Goal: Task Accomplishment & Management: Use online tool/utility

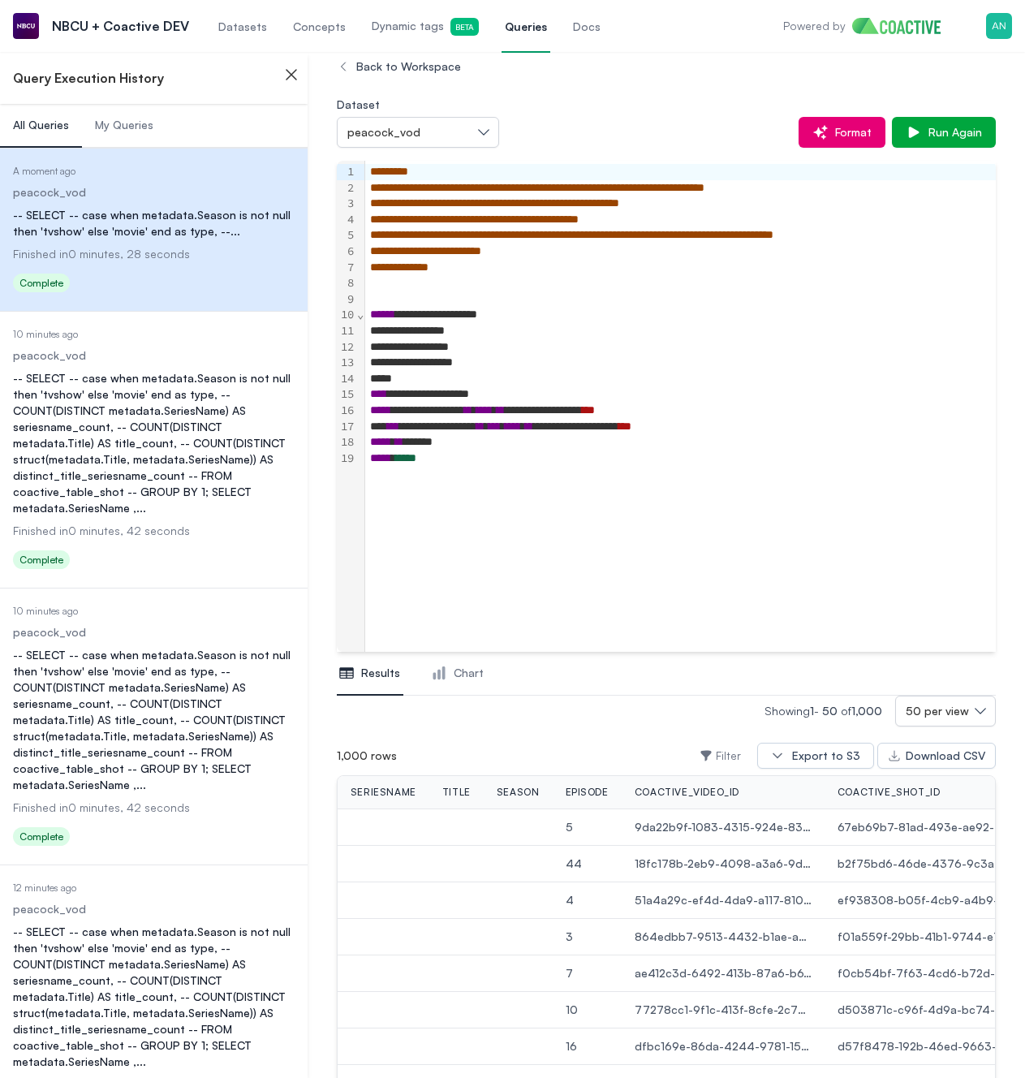
scroll to position [96, 0]
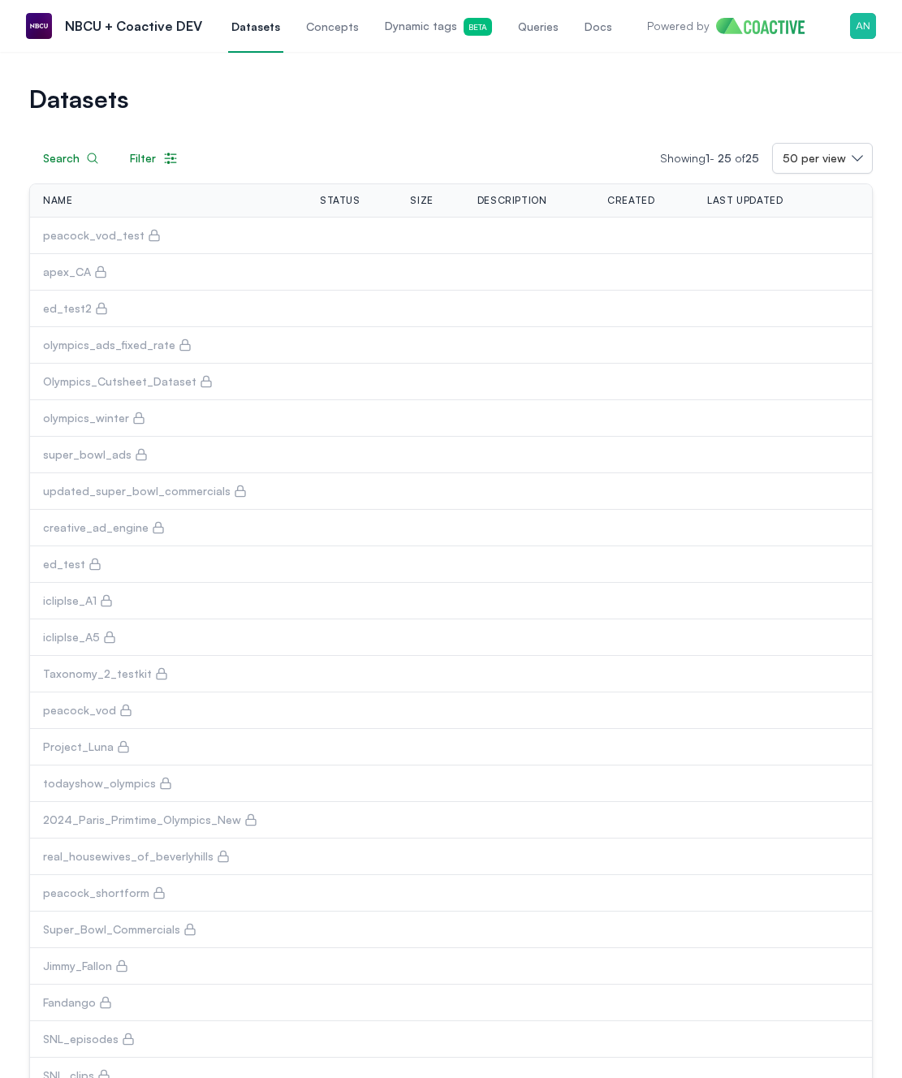
click at [647, 112] on div "Search Filter Showing 1 - 25 of 25 50 per view Name Status Size Description Cre…" at bounding box center [450, 645] width 843 height 1071
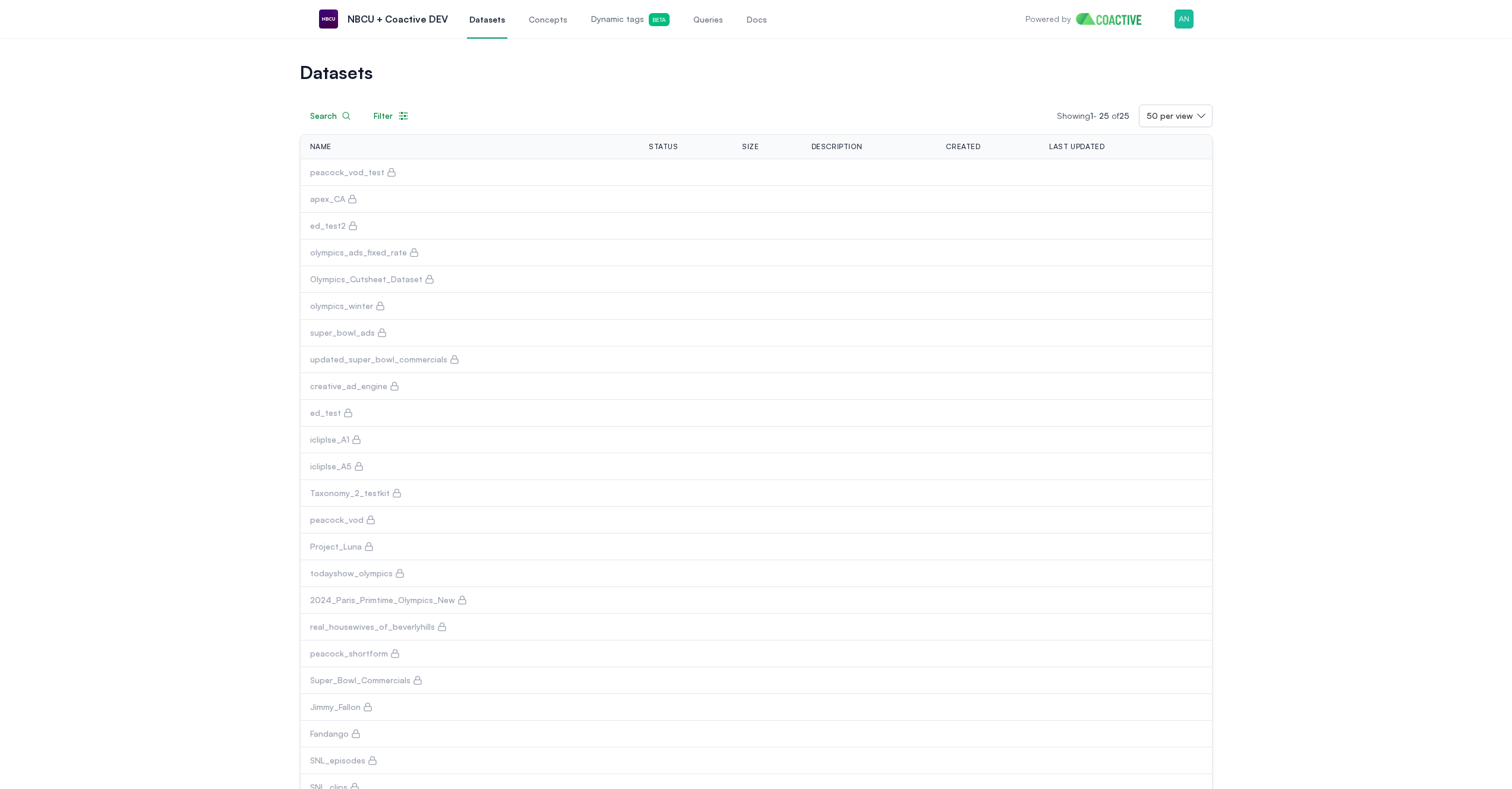
click at [713, 23] on span "Queries" at bounding box center [708, 20] width 30 height 12
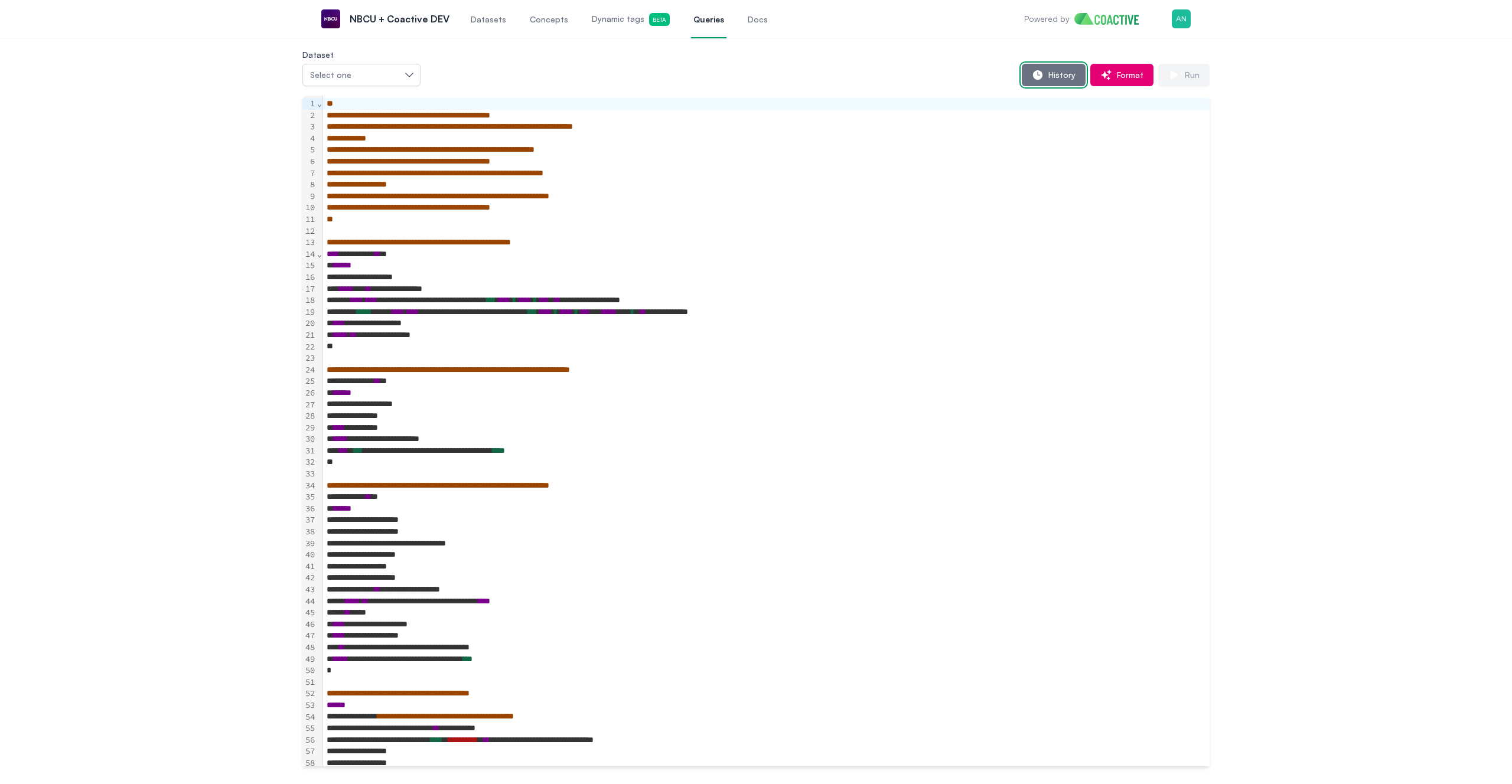
click at [1051, 80] on span "History" at bounding box center [1059, 75] width 32 height 12
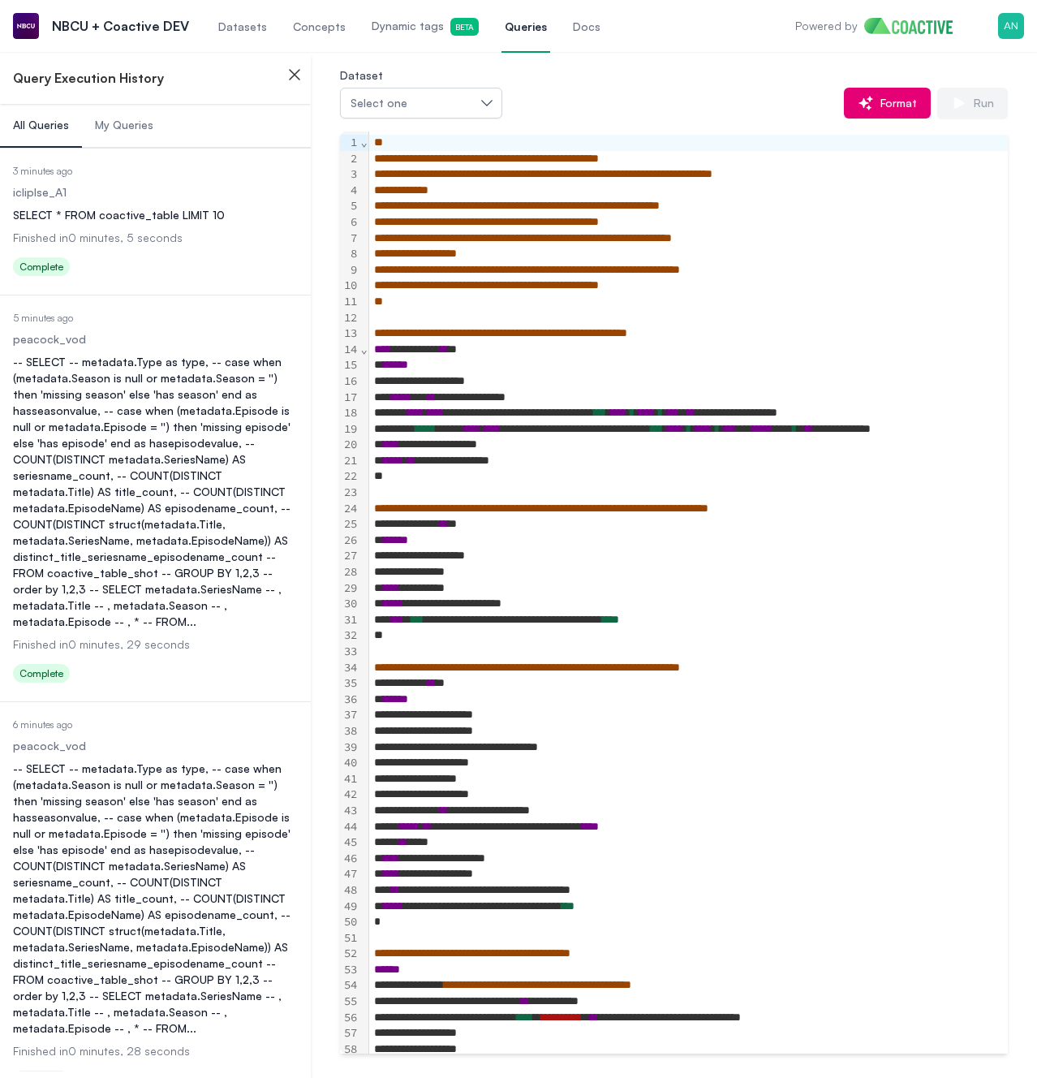
click at [173, 463] on div "-- SELECT -- metadata.Type as type, -- case when (metadata.Season is null or me…" at bounding box center [155, 492] width 285 height 276
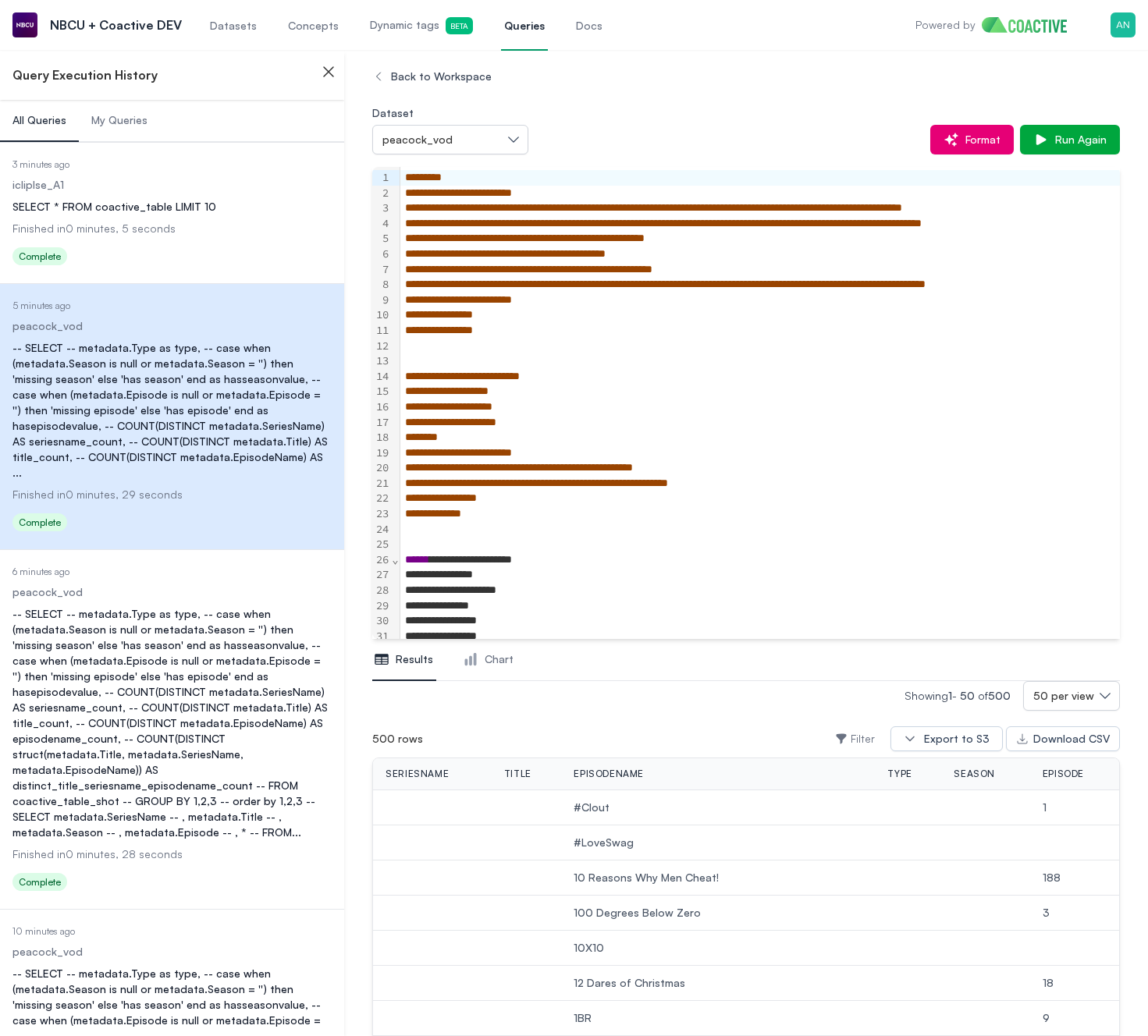
drag, startPoint x: 112, startPoint y: 662, endPoint x: 151, endPoint y: 625, distance: 53.8
click at [112, 662] on div "-- SELECT -- metadata.Type as type, -- case when (metadata.Season is null or me…" at bounding box center [172, 723] width 319 height 234
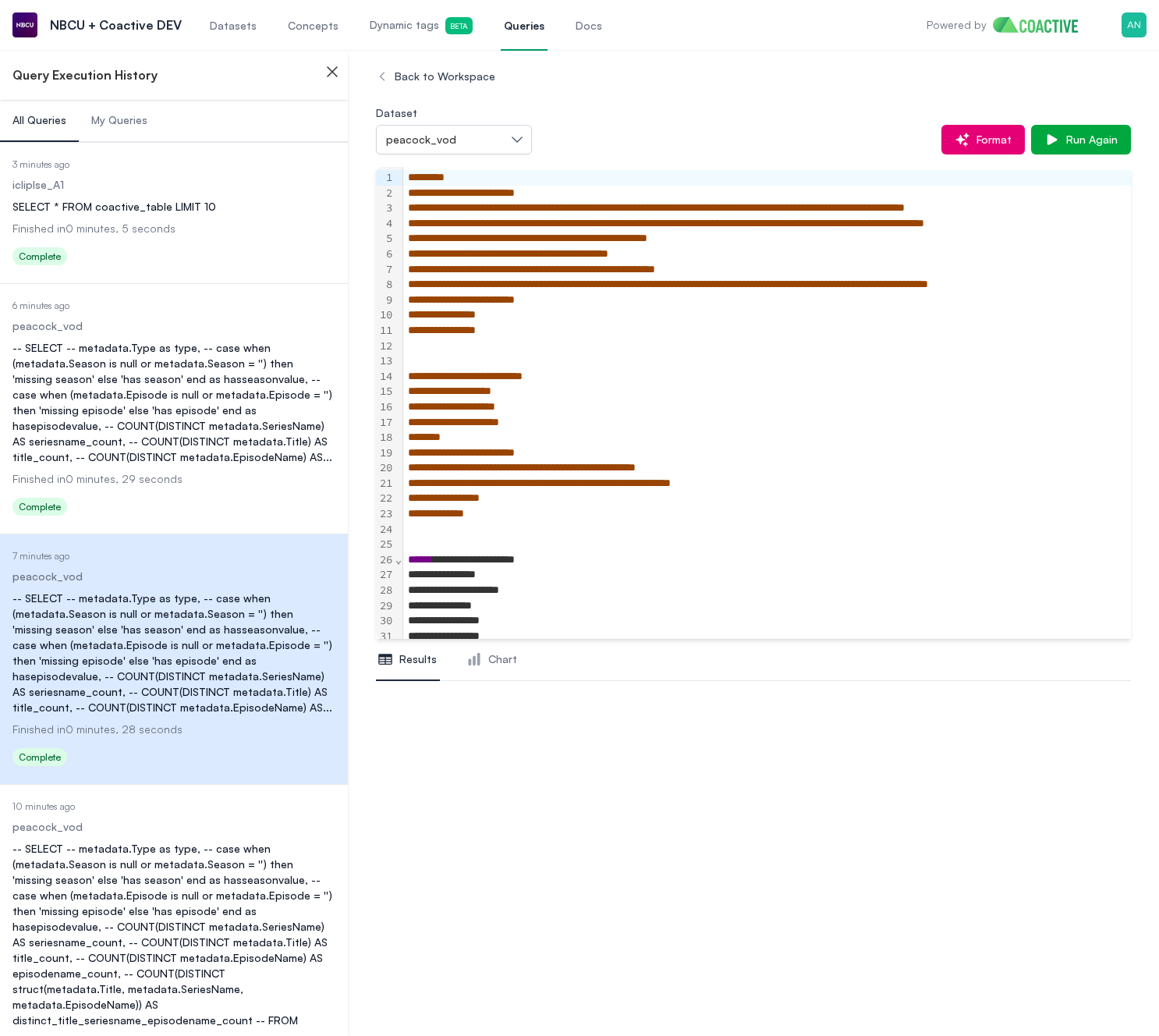
click at [183, 836] on dl "Date Executed 10 minutes ago Dataset peacock_vod Query -- SELECT -- metadata.Ty…" at bounding box center [174, 966] width 323 height 331
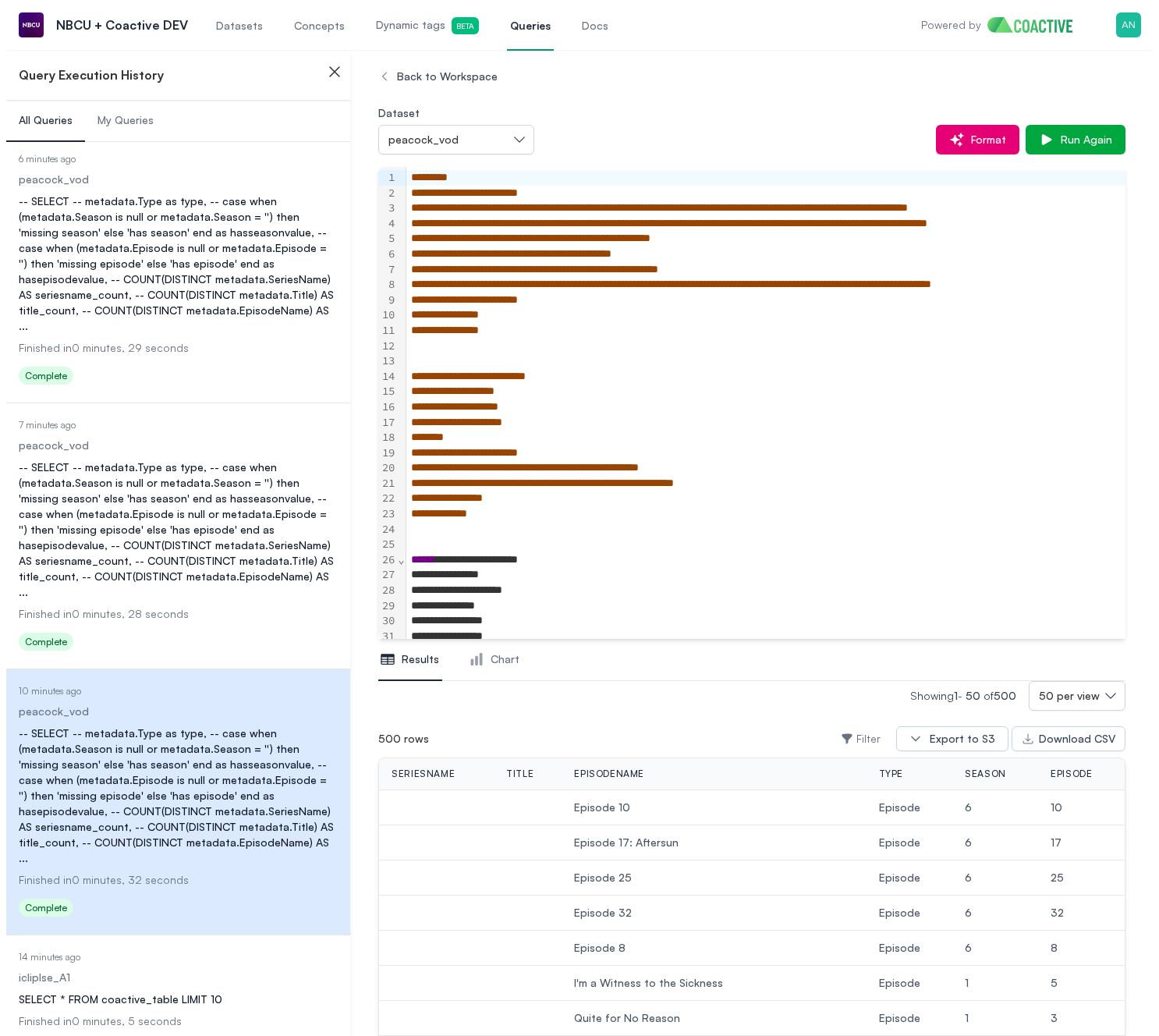
scroll to position [417, 0]
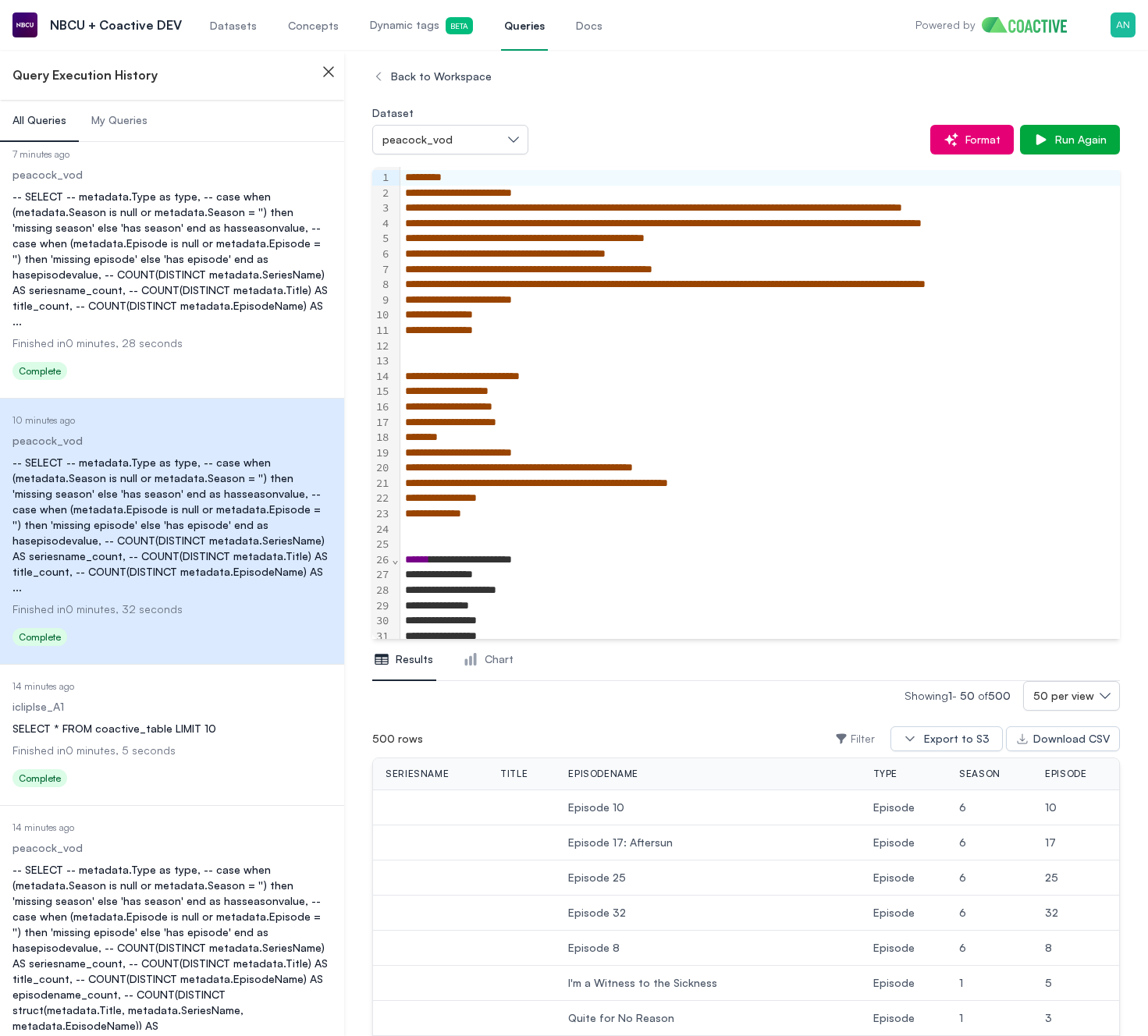
click at [201, 721] on div "SELECT * FROM coactive_table LIMIT 10" at bounding box center [172, 728] width 319 height 15
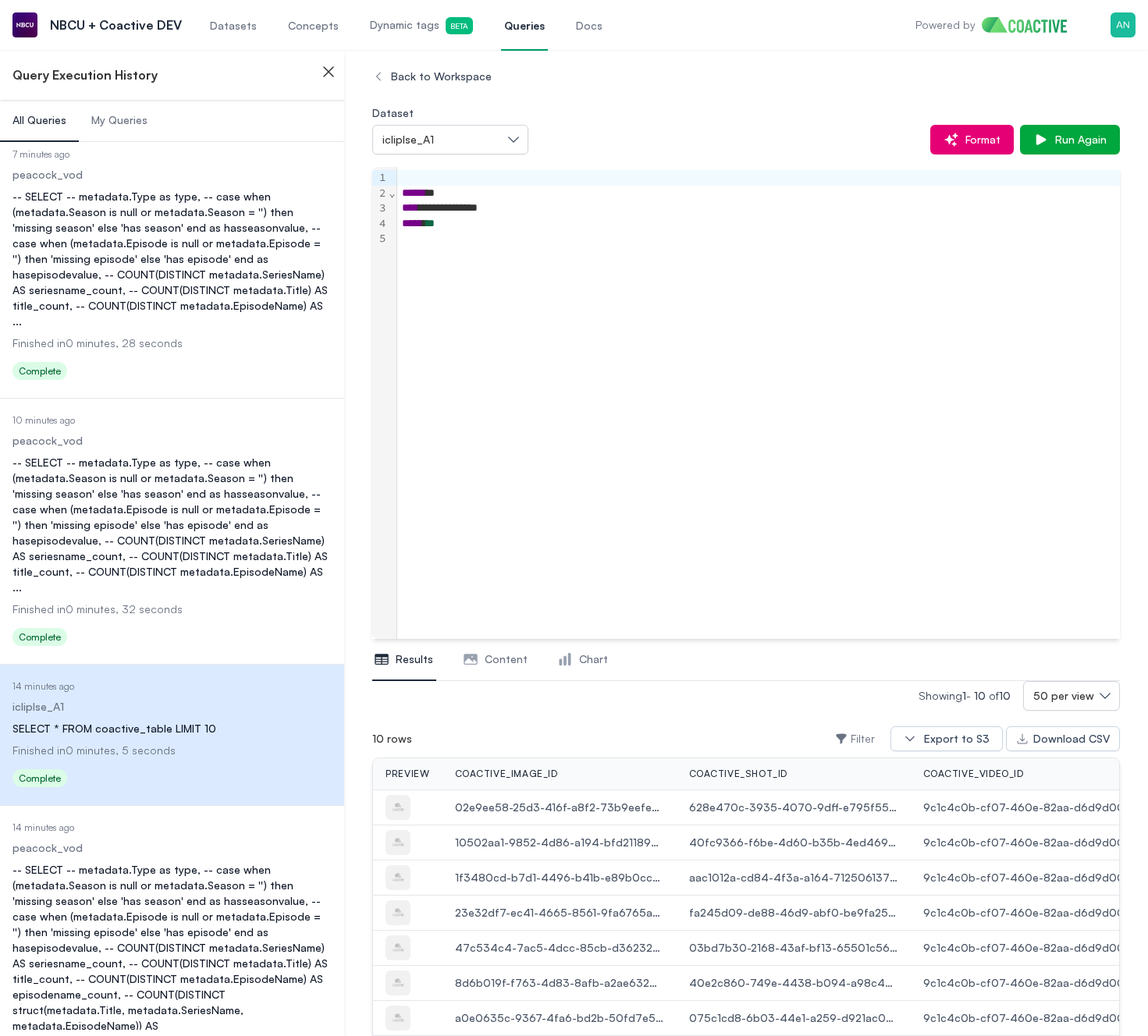
click at [186, 862] on div "-- SELECT -- metadata.Type as type, -- case when (metadata.Season is null or me…" at bounding box center [172, 978] width 319 height 234
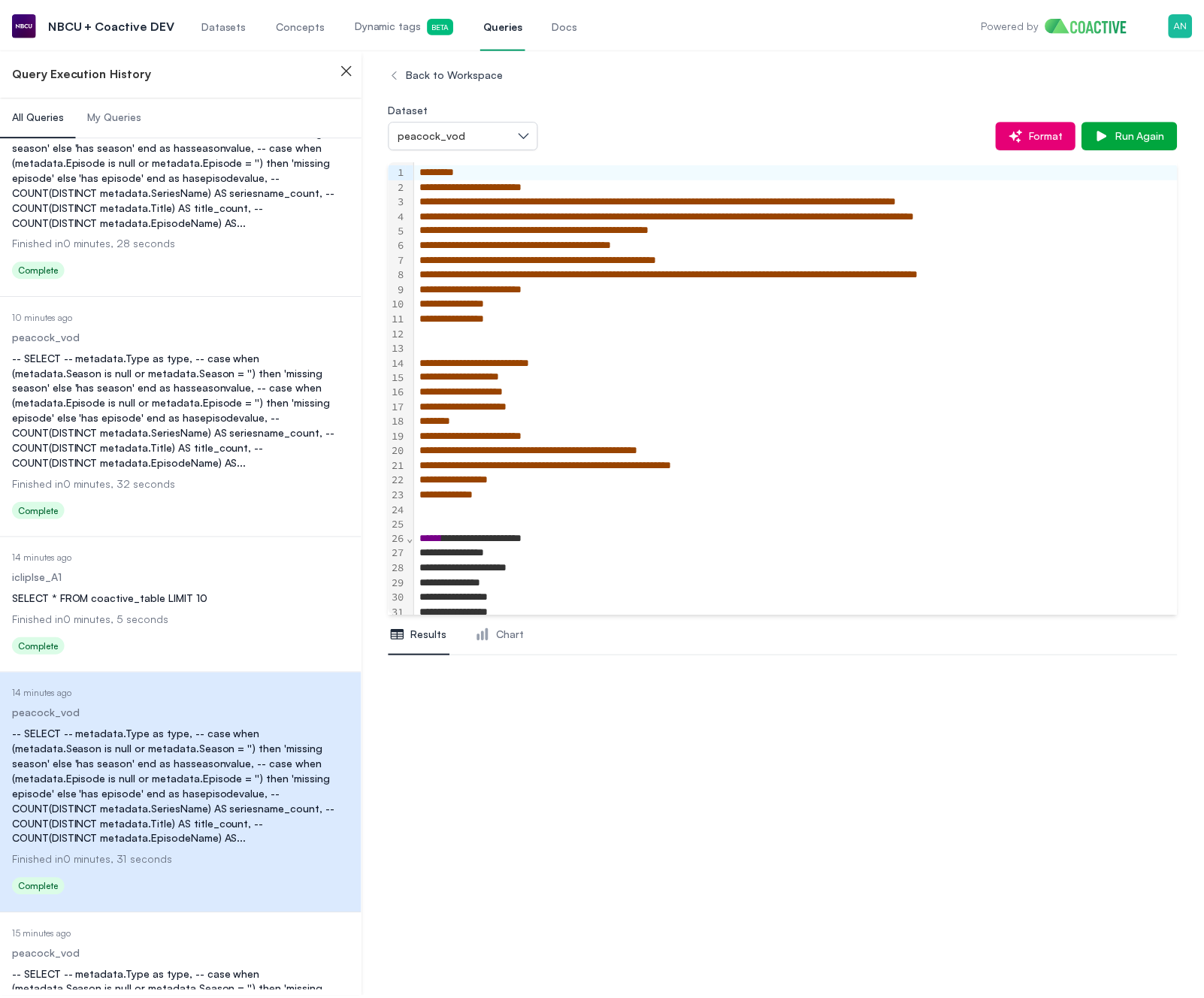
scroll to position [460, 0]
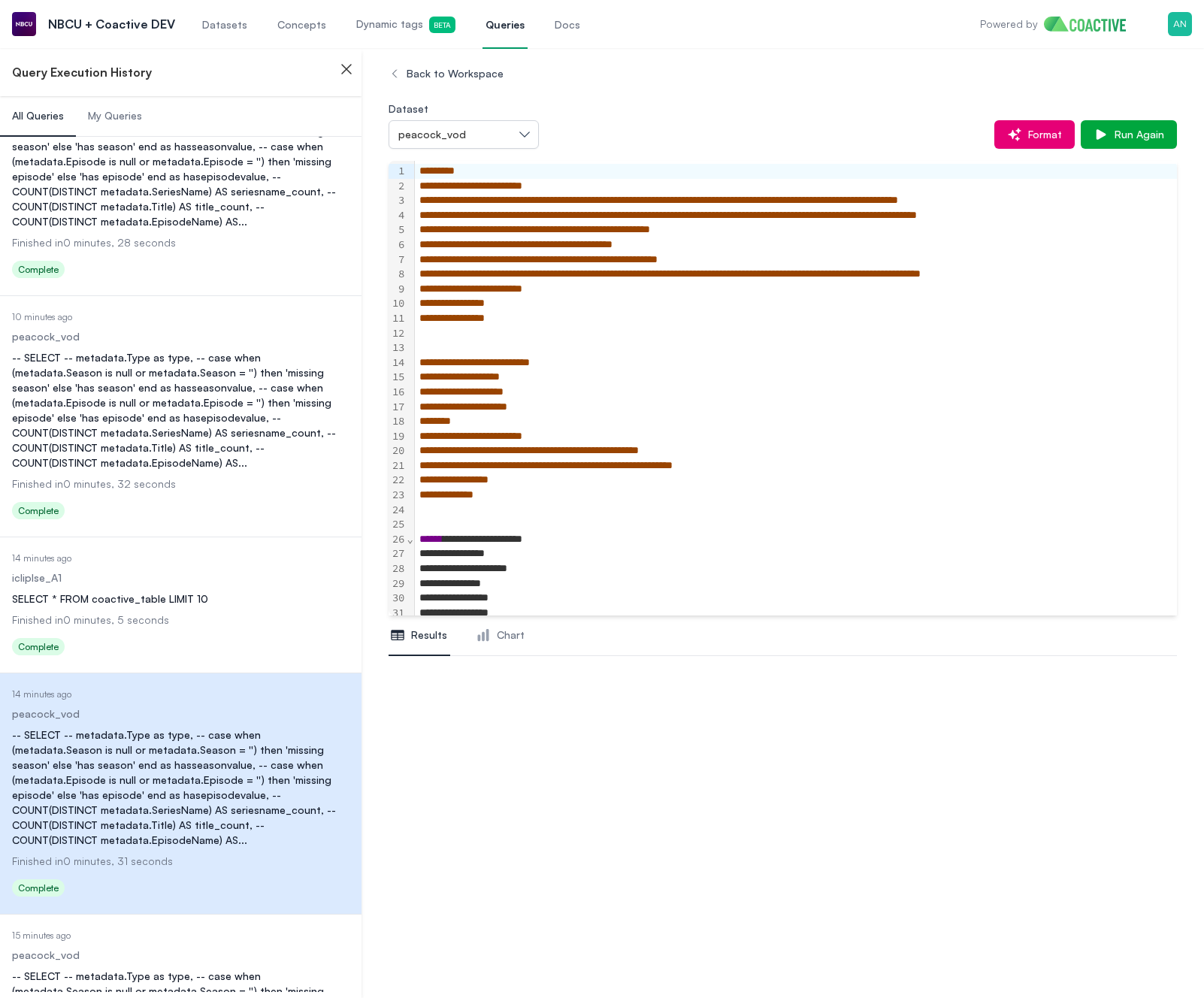
click at [802, 798] on div "**********" at bounding box center [783, 523] width 843 height 950
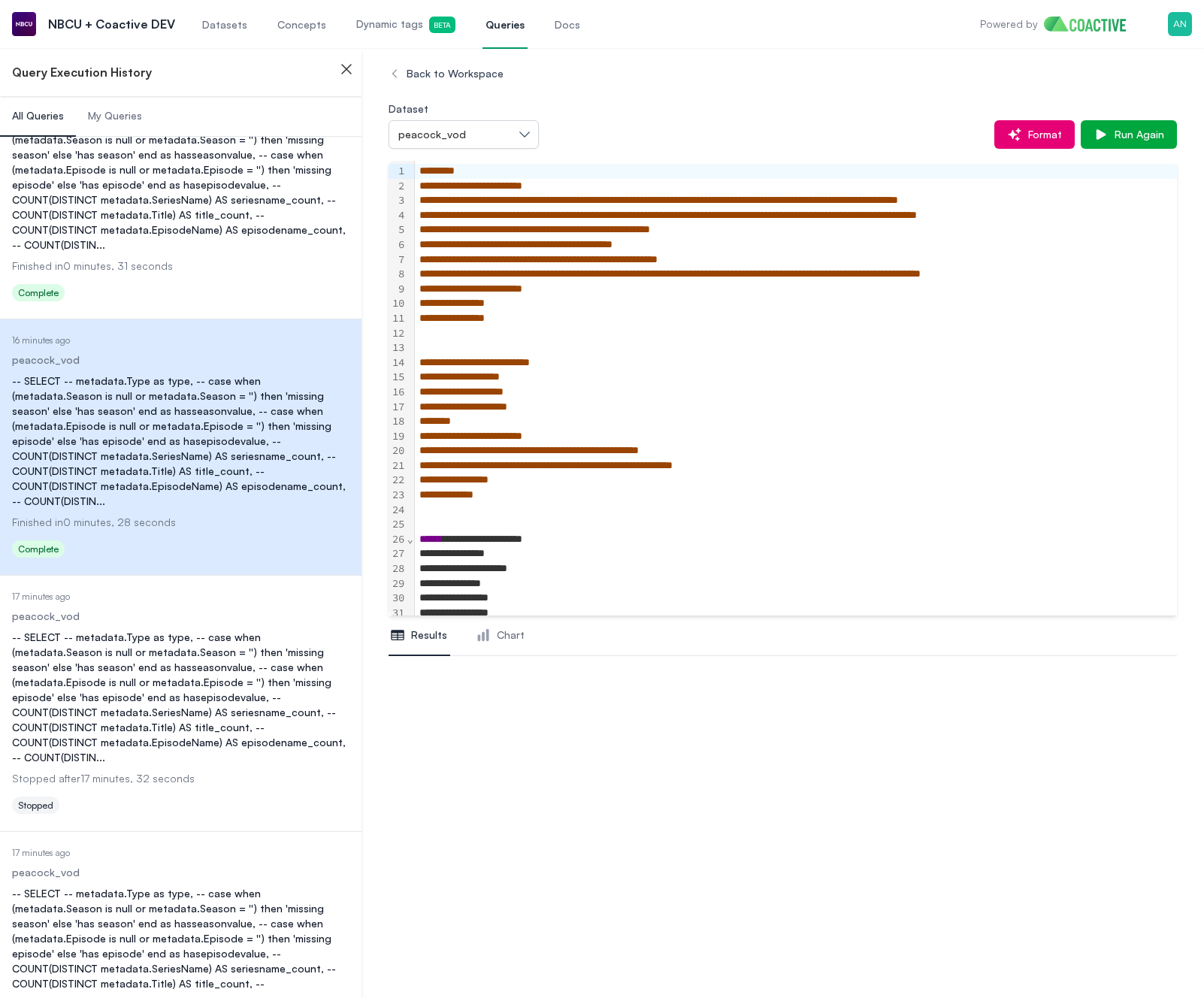
scroll to position [1071, 0]
click at [165, 700] on div "-- SELECT -- metadata.Type as type, -- case when (metadata.Season is null or me…" at bounding box center [181, 696] width 337 height 135
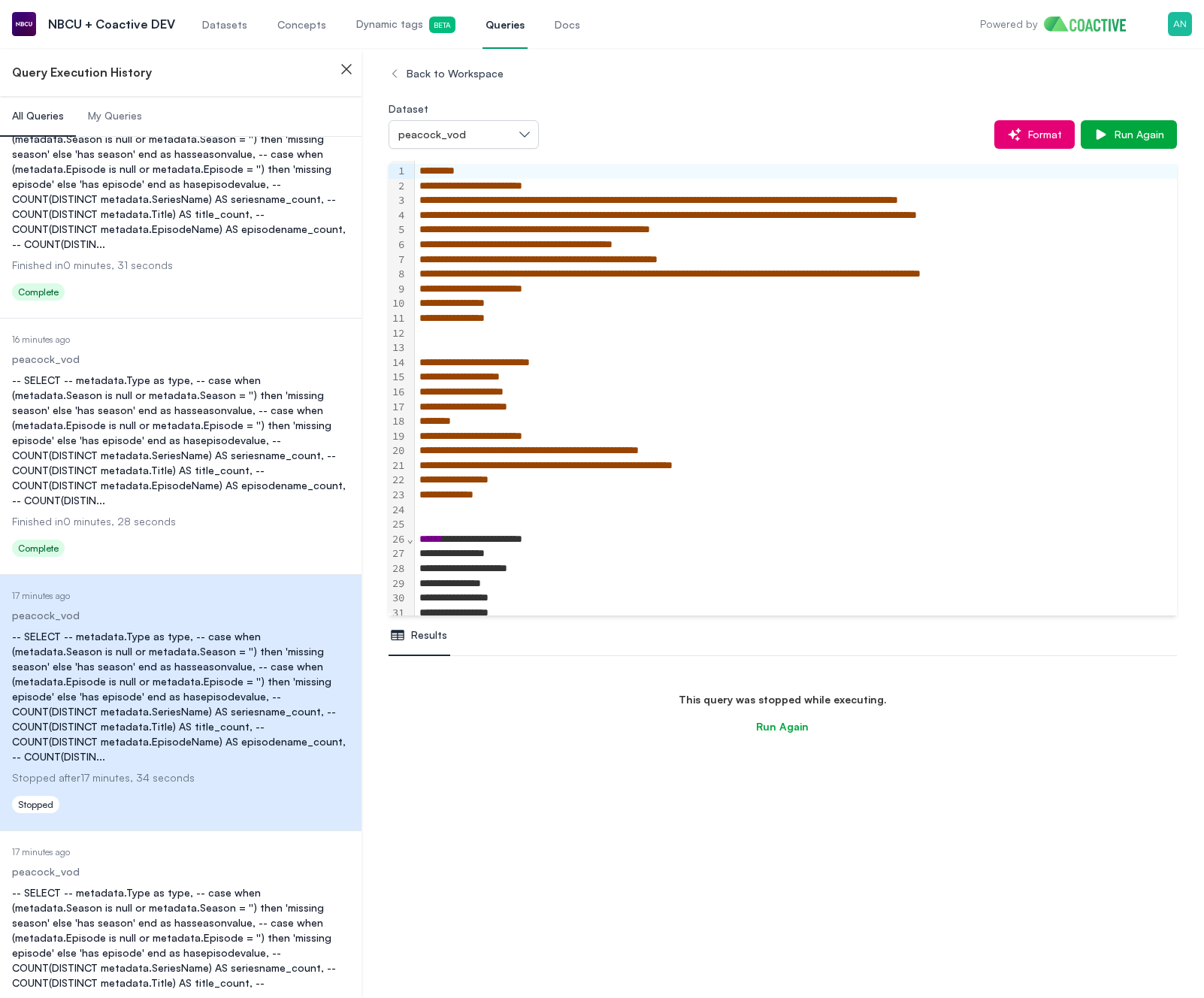
click at [196, 431] on div "-- SELECT -- metadata.Type as type, -- case when (metadata.Season is null or me…" at bounding box center [181, 441] width 337 height 135
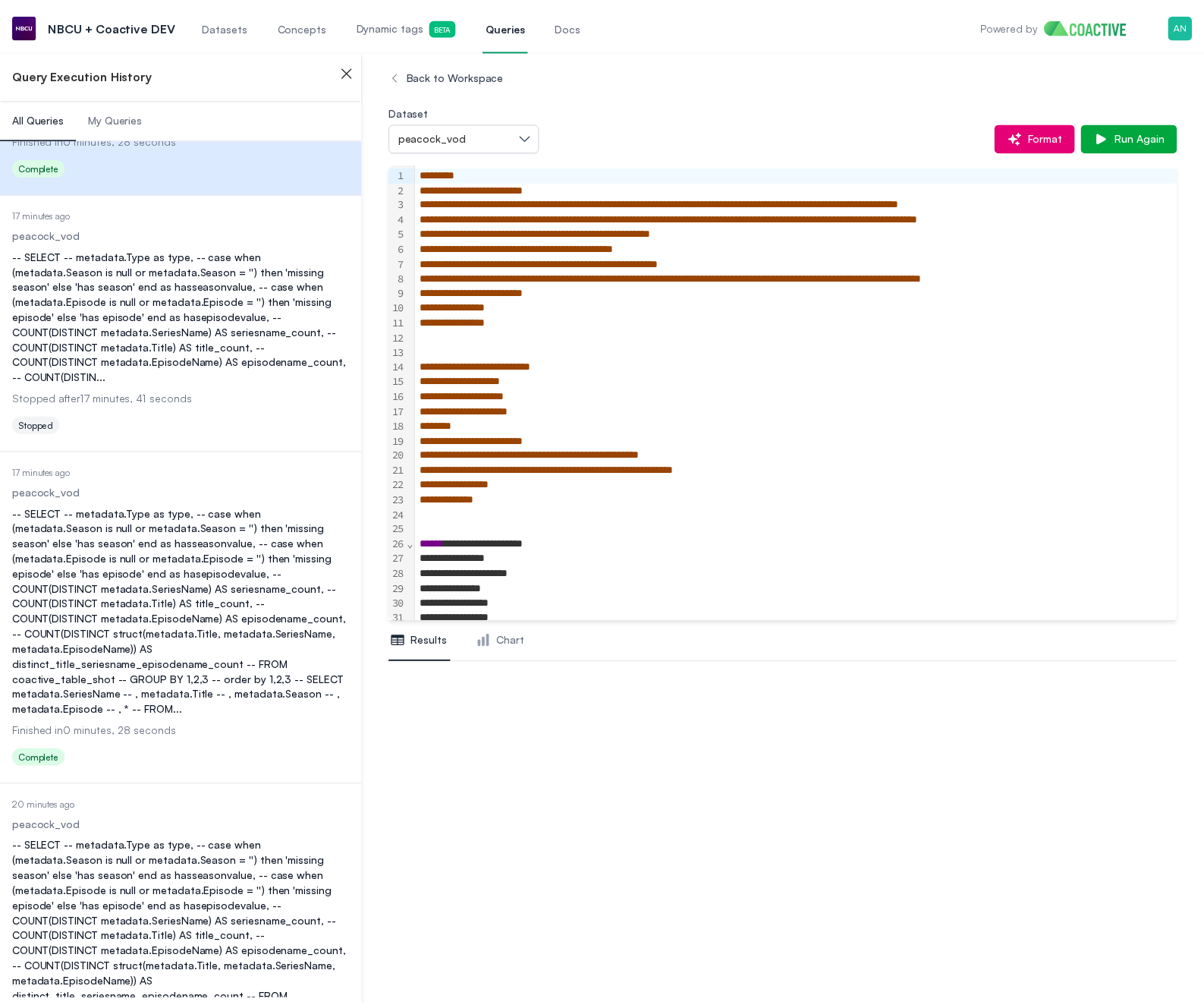
scroll to position [1474, 0]
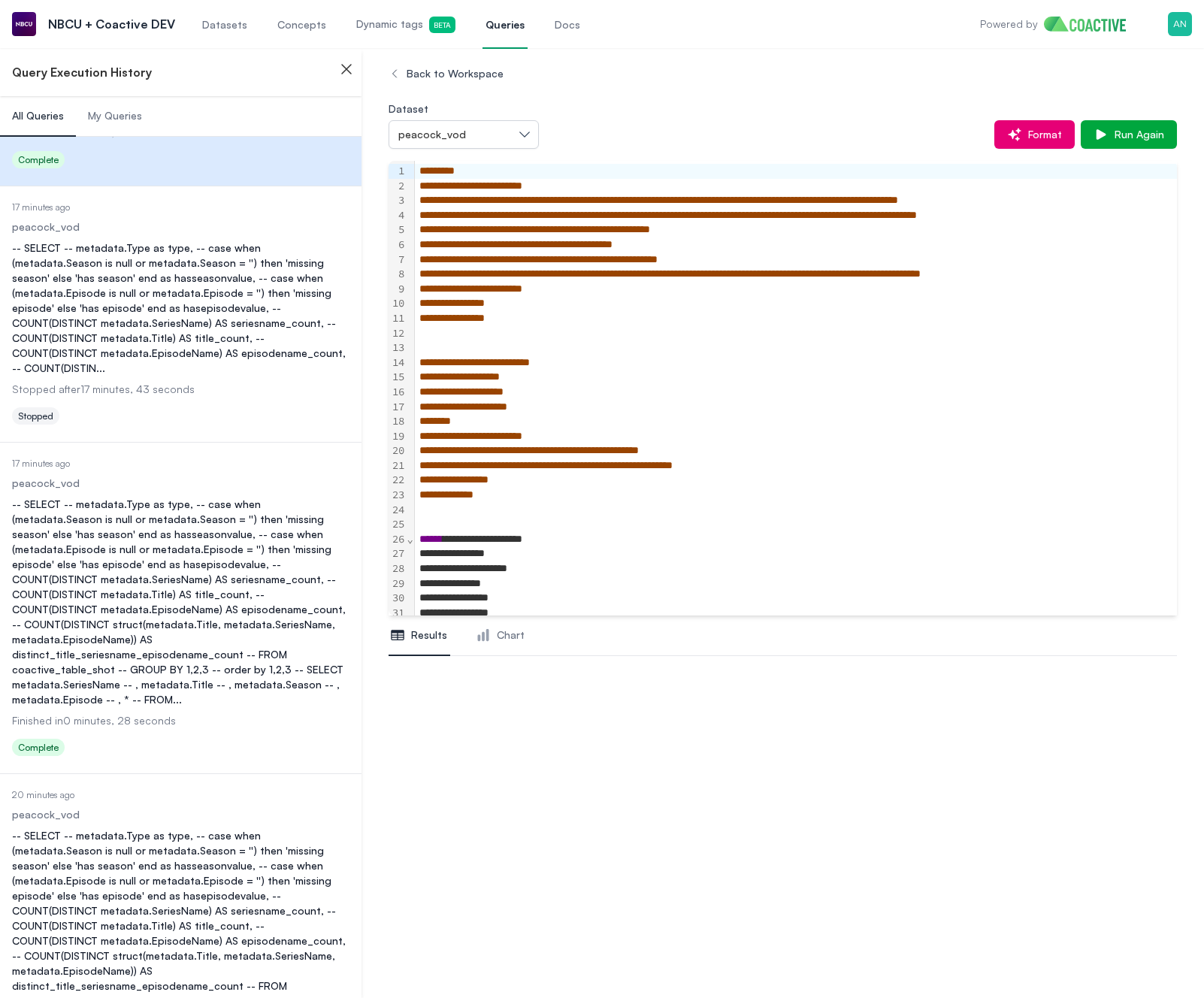
click at [206, 583] on div "-- SELECT -- metadata.Type as type, -- case when (metadata.Season is null or me…" at bounding box center [181, 601] width 337 height 210
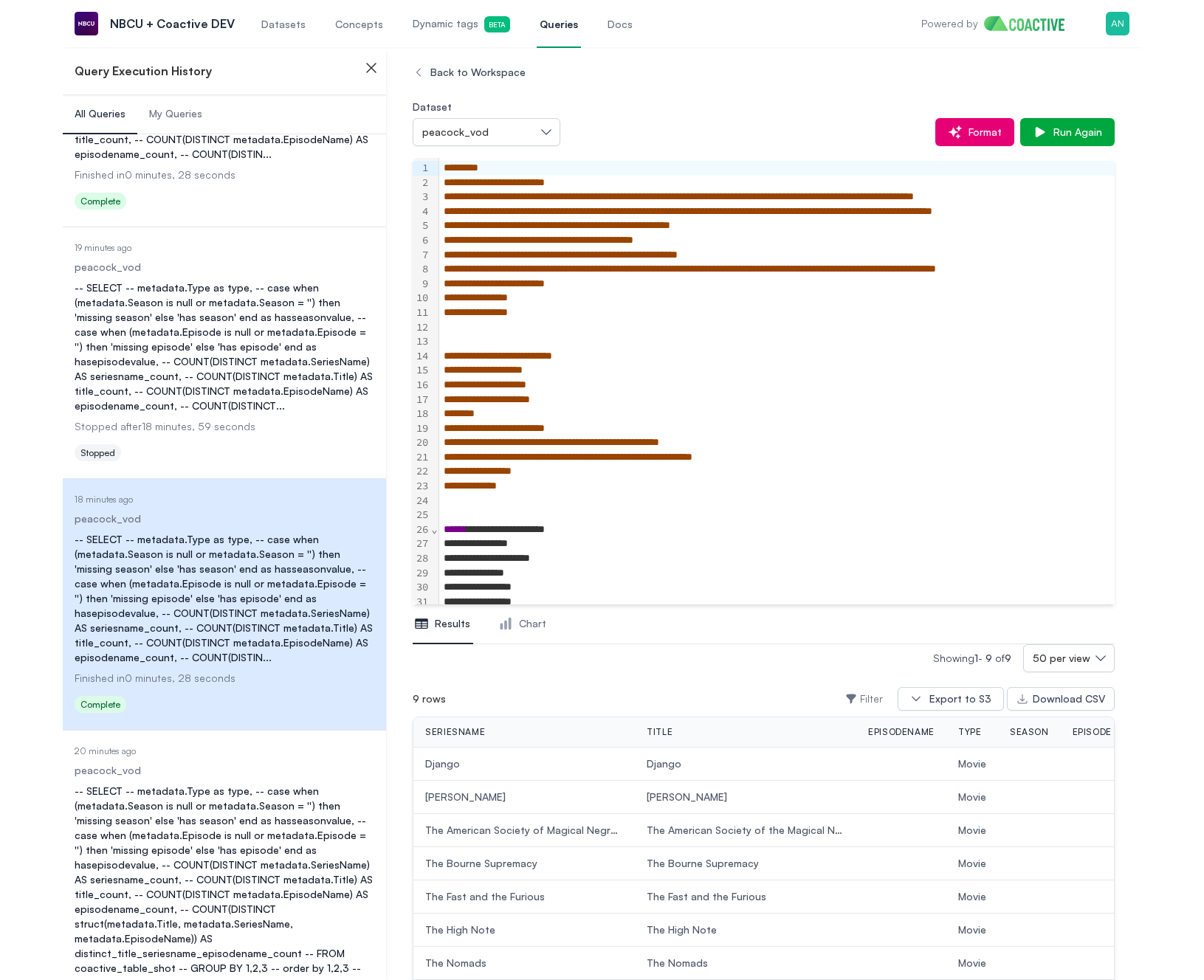
scroll to position [1359, 0]
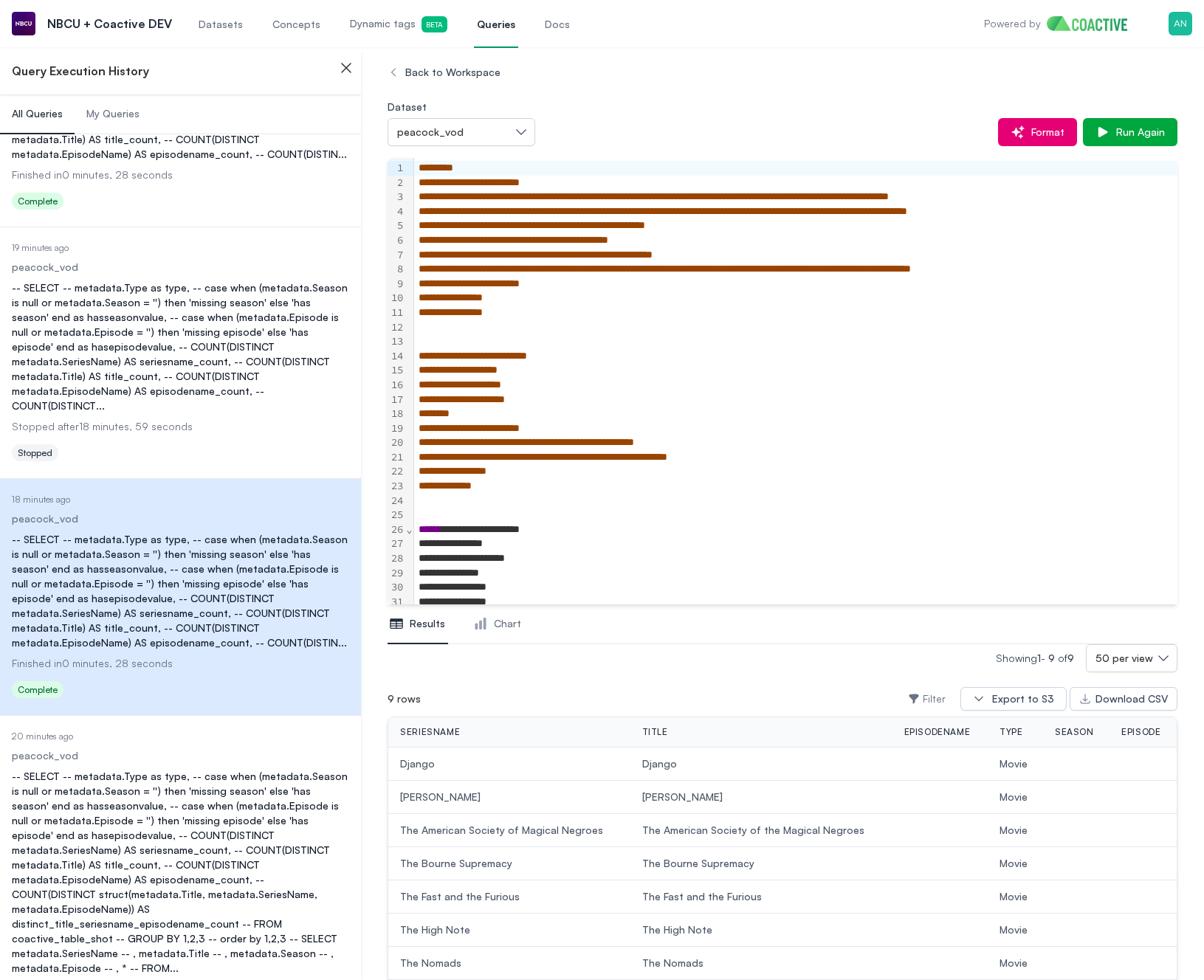
click at [190, 769] on div "-- SELECT -- metadata.Type as type, -- case when (metadata.Season is null or me…" at bounding box center [180, 872] width 337 height 206
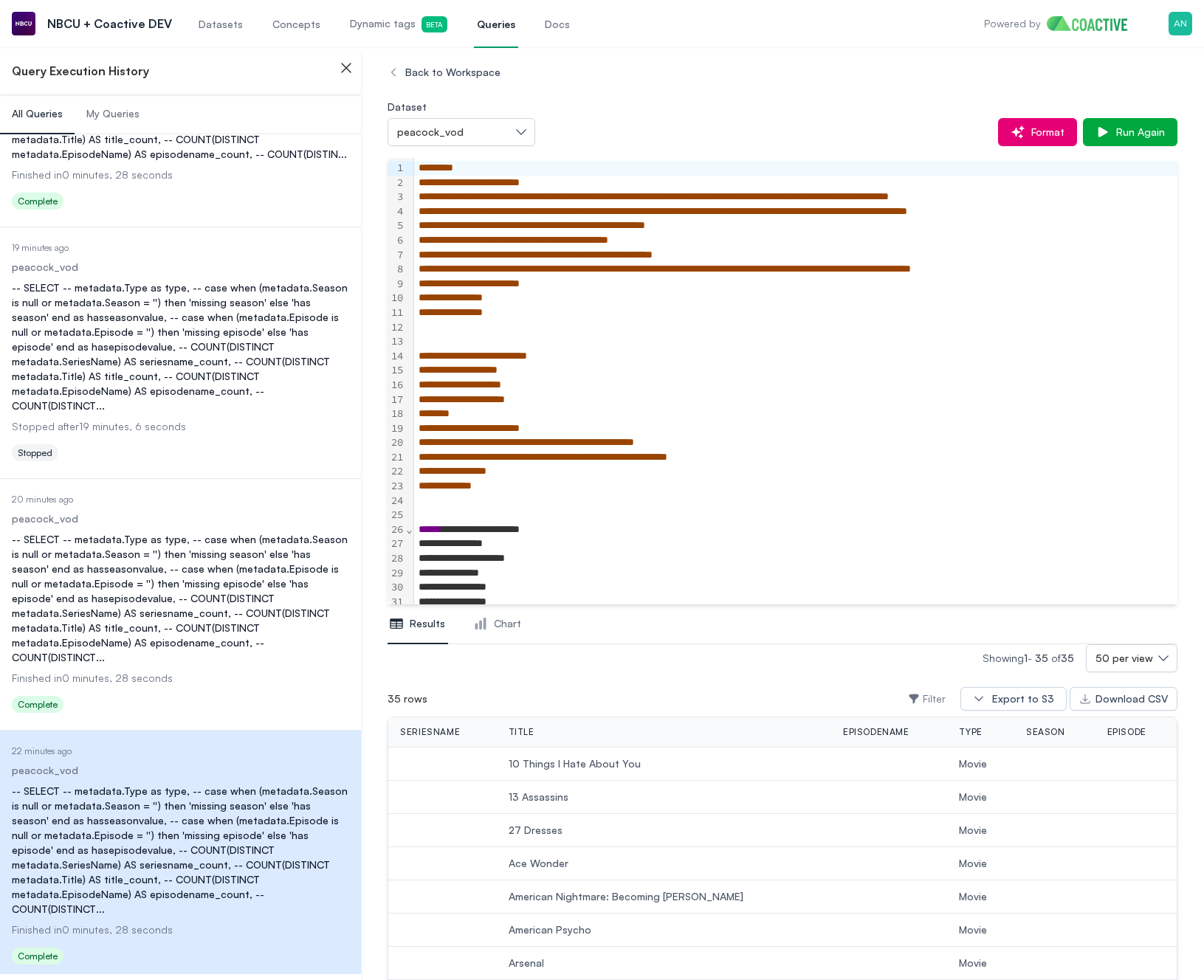
scroll to position [1873, 0]
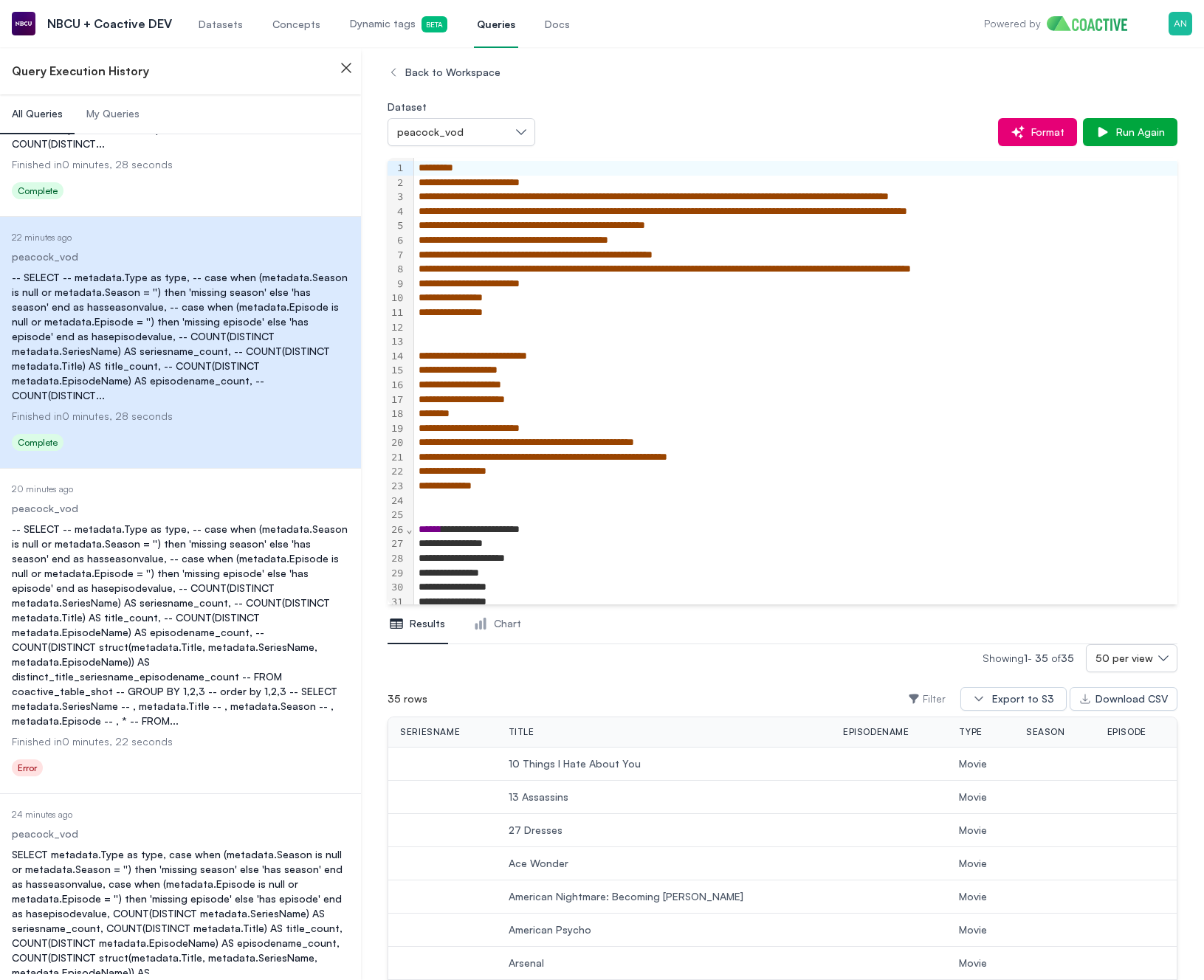
click at [214, 533] on div "-- SELECT -- metadata.Type as type, -- case when (metadata.Season is null or me…" at bounding box center [180, 625] width 337 height 206
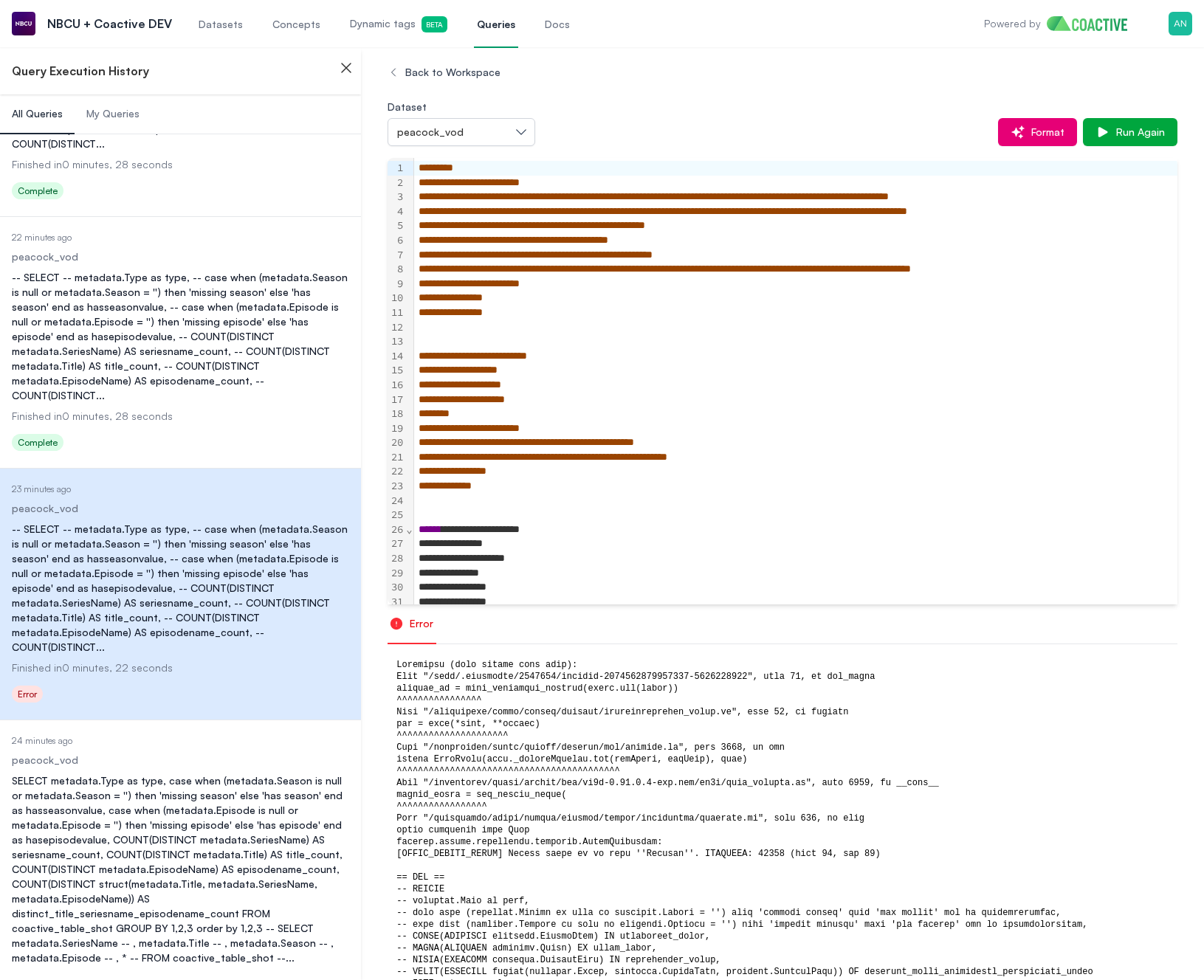
click at [248, 774] on div "SELECT metadata.Type as type, case when (metadata.Season is null or metadata.Se…" at bounding box center [180, 869] width 337 height 192
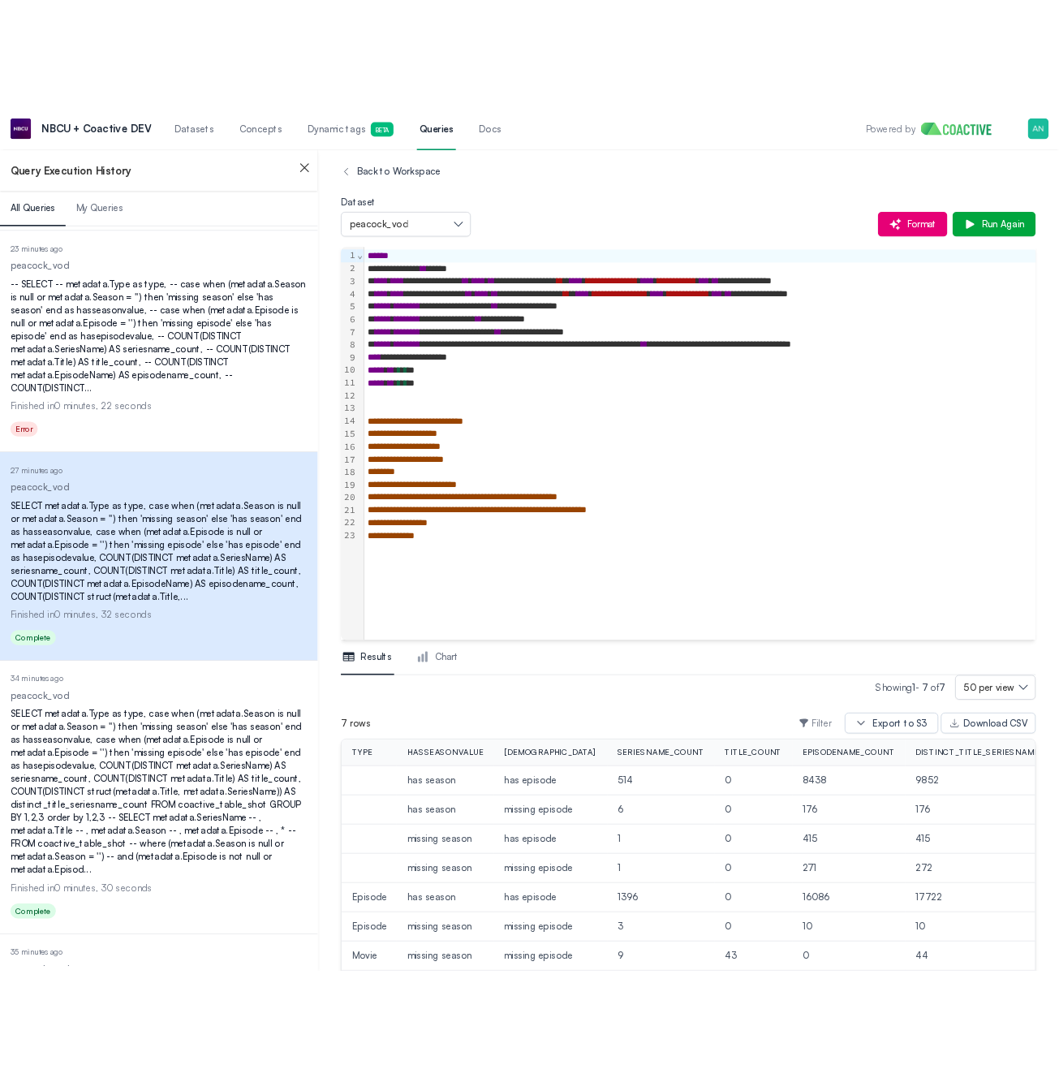
scroll to position [2539, 0]
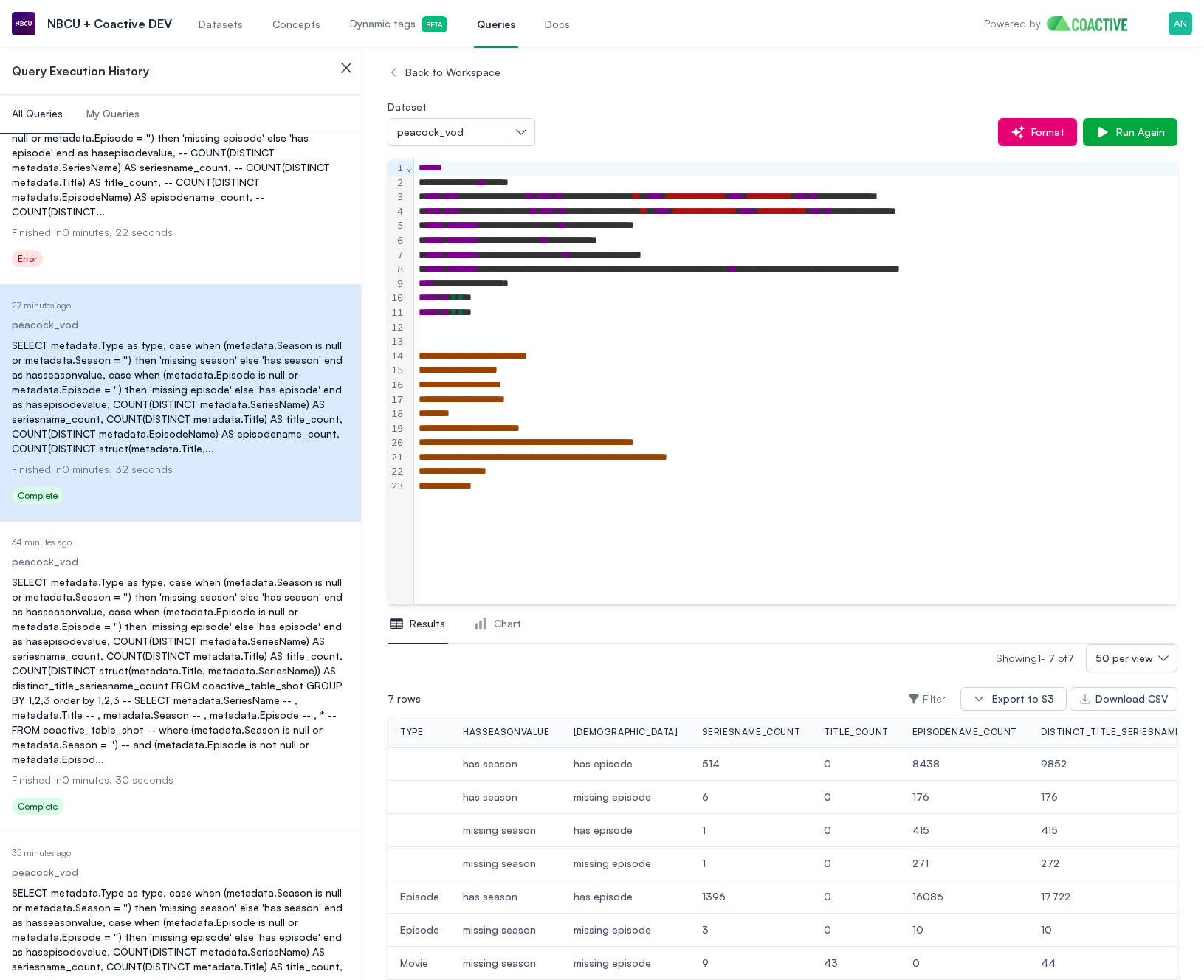
click at [237, 589] on div "SELECT metadata.Type as type, case when (metadata.Season is null or metadata.Se…" at bounding box center [180, 670] width 337 height 192
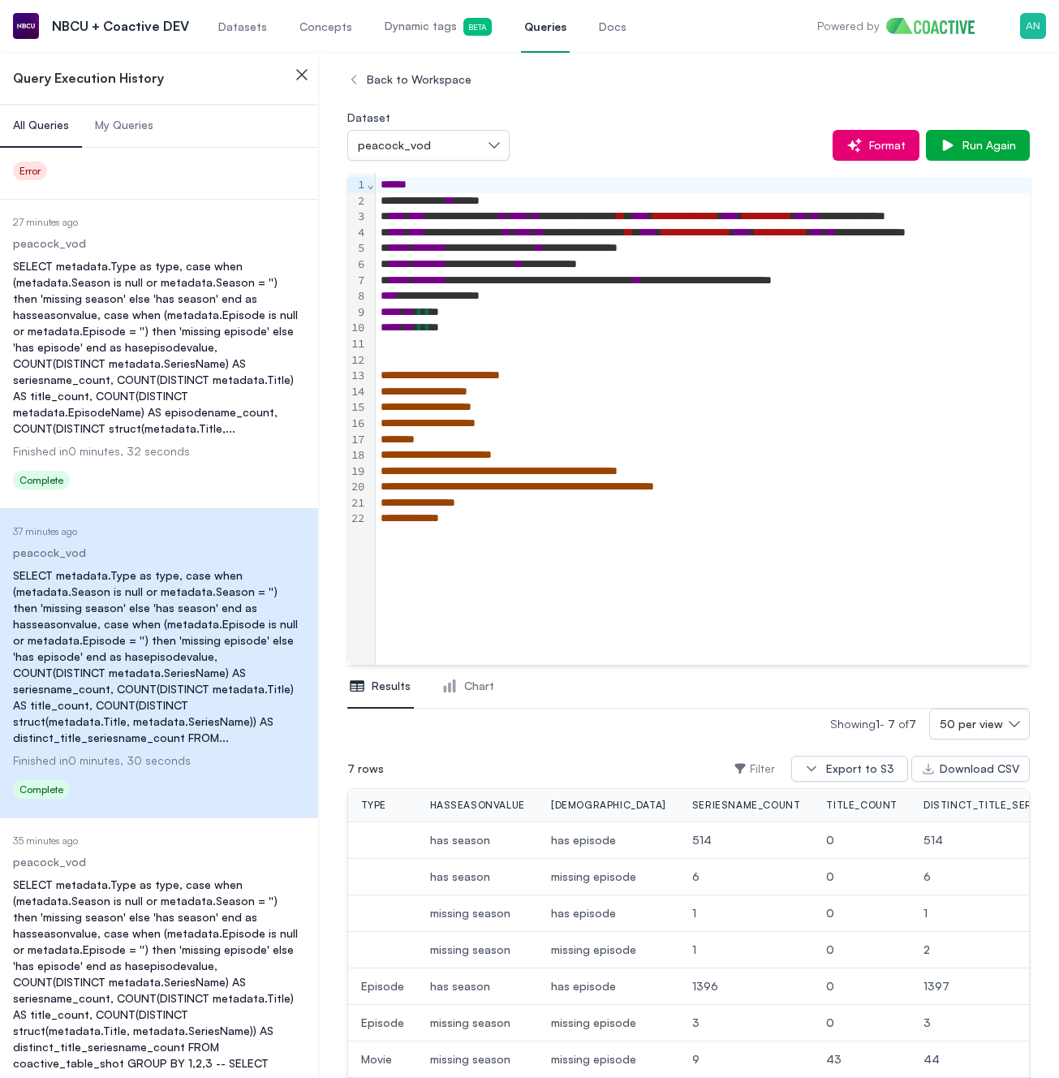
scroll to position [2945, 0]
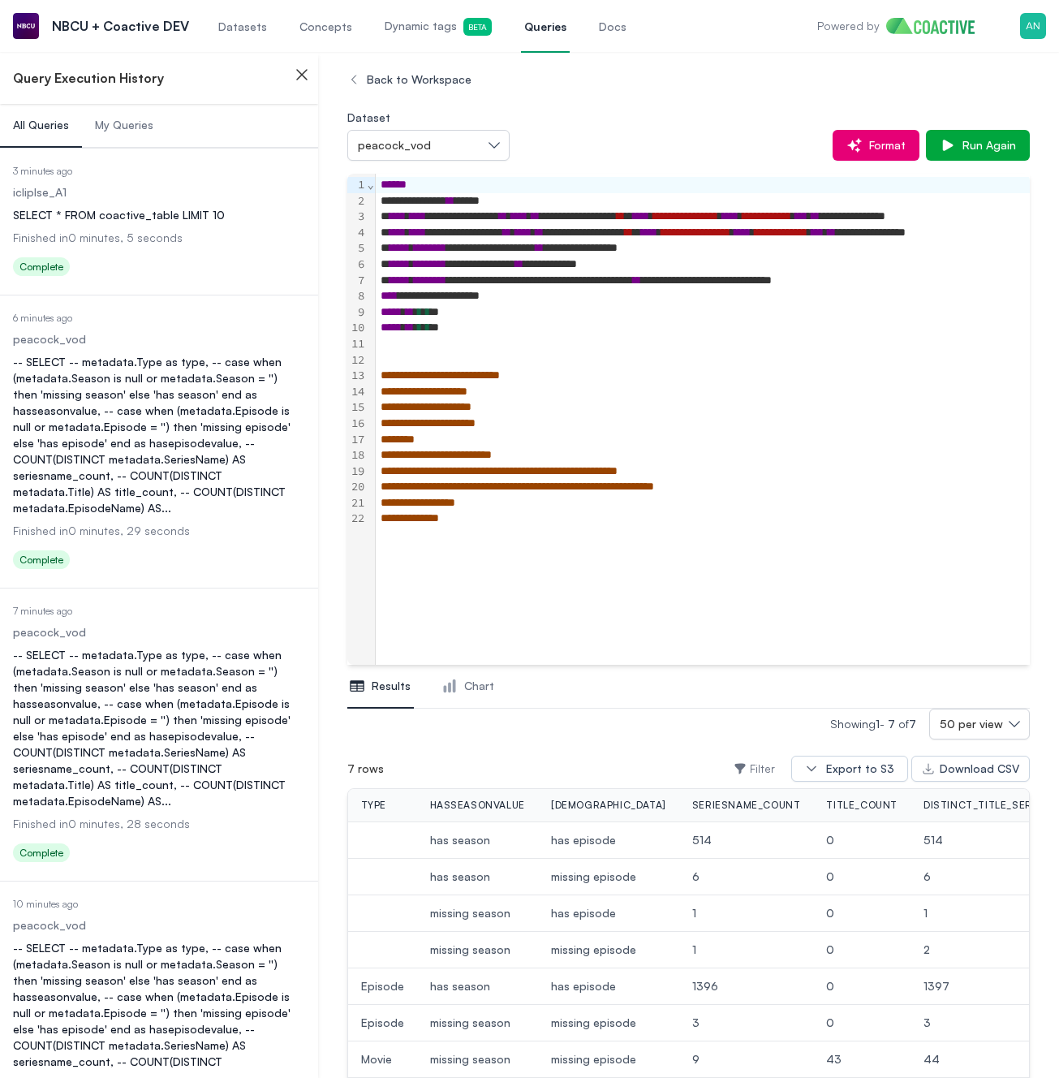
scroll to position [2945, 0]
